Goal: Information Seeking & Learning: Learn about a topic

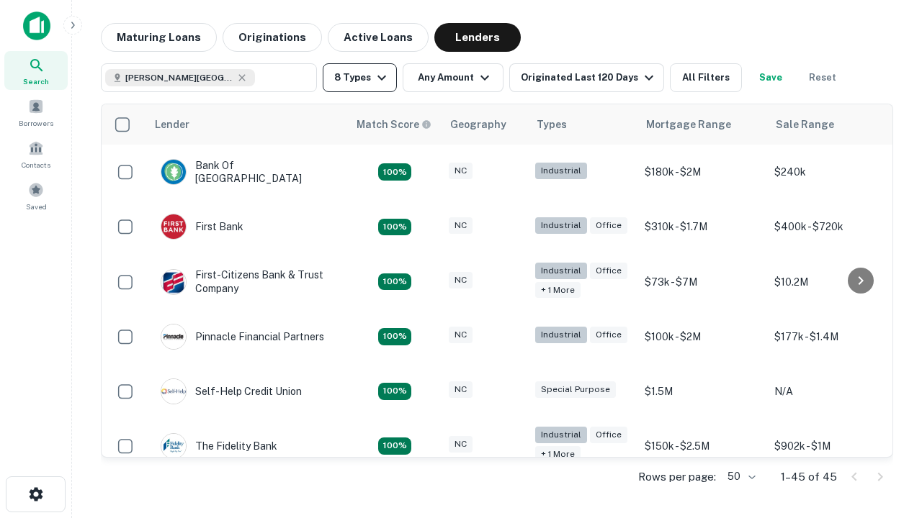
click at [359, 78] on button "8 Types" at bounding box center [360, 77] width 74 height 29
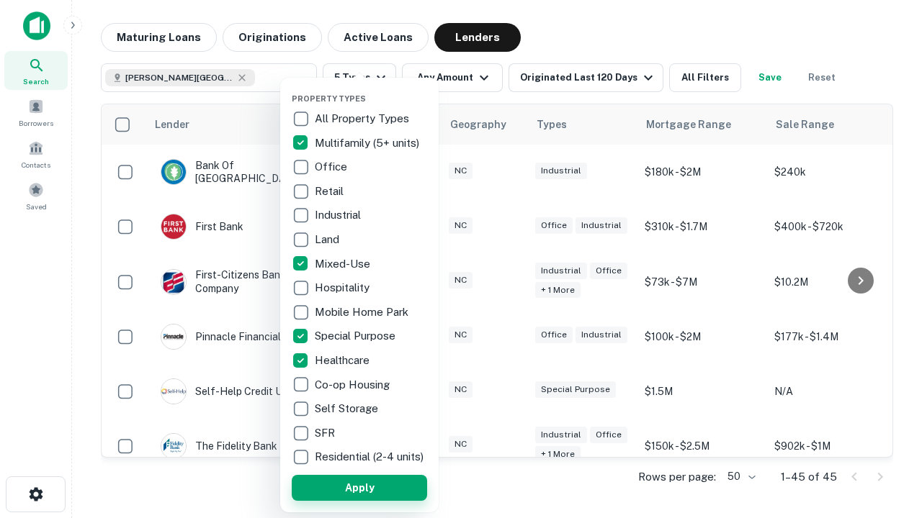
click at [359, 487] on button "Apply" at bounding box center [359, 488] width 135 height 26
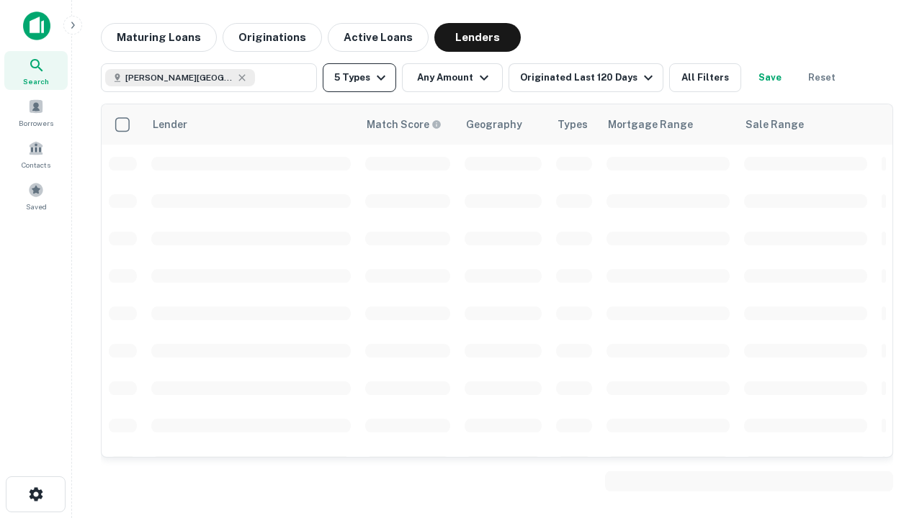
click at [359, 78] on button "5 Types" at bounding box center [359, 77] width 73 height 29
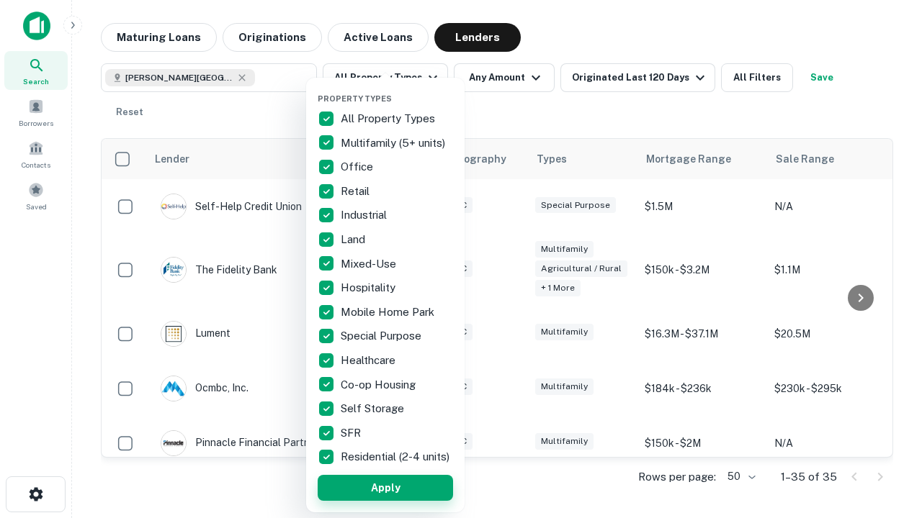
click at [385, 487] on button "Apply" at bounding box center [385, 488] width 135 height 26
